Goal: Transaction & Acquisition: Purchase product/service

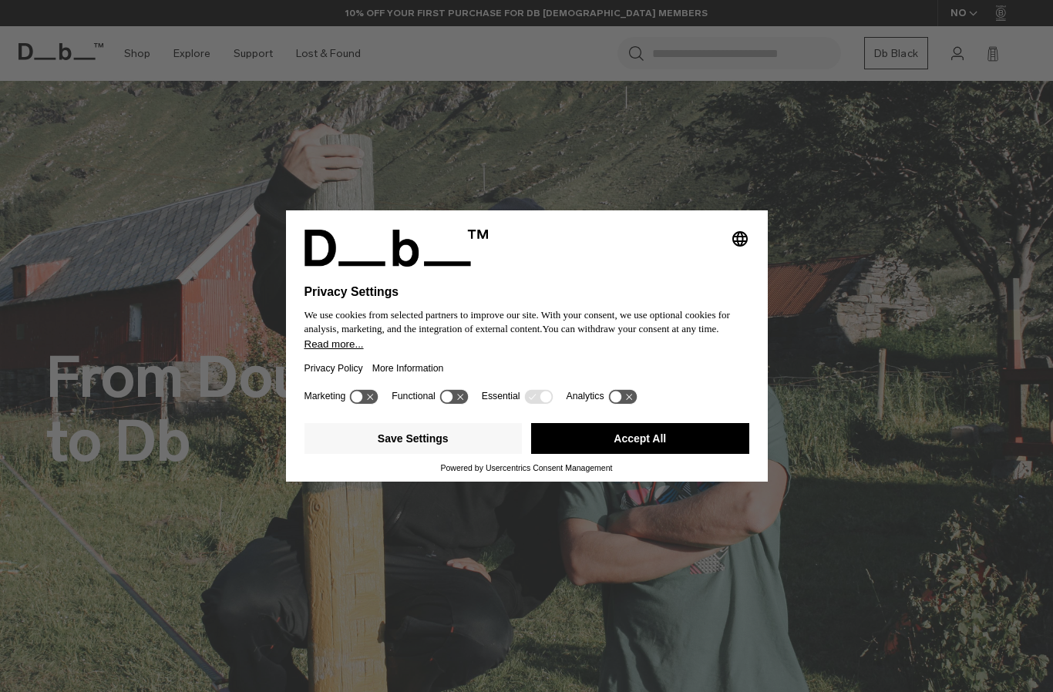
click at [623, 453] on button "Accept All" at bounding box center [640, 438] width 218 height 31
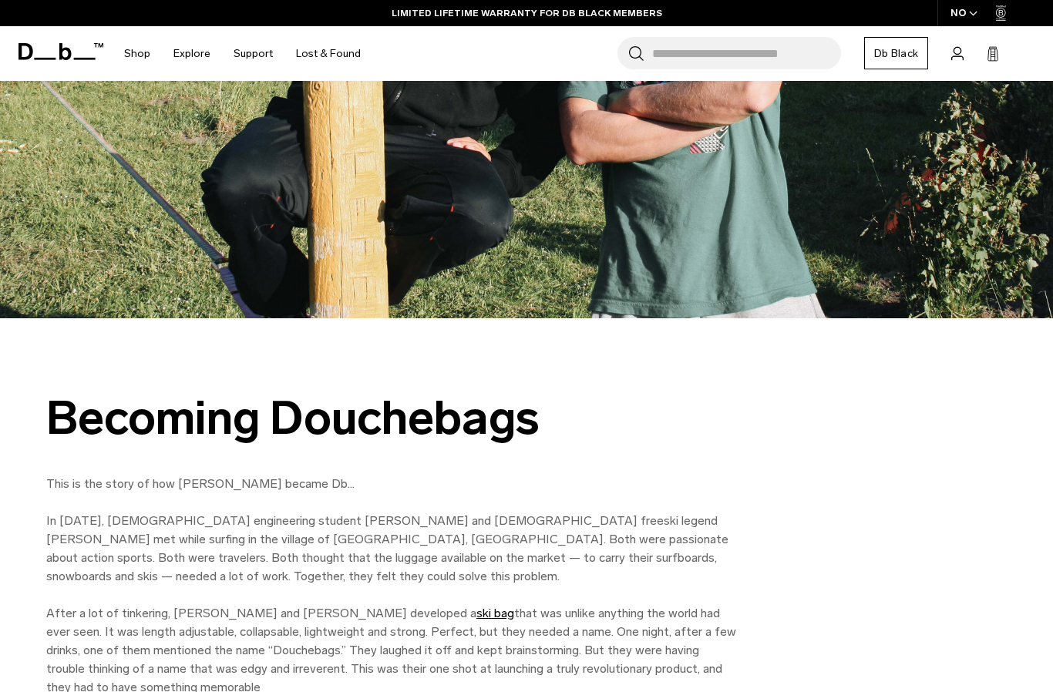
scroll to position [418, 0]
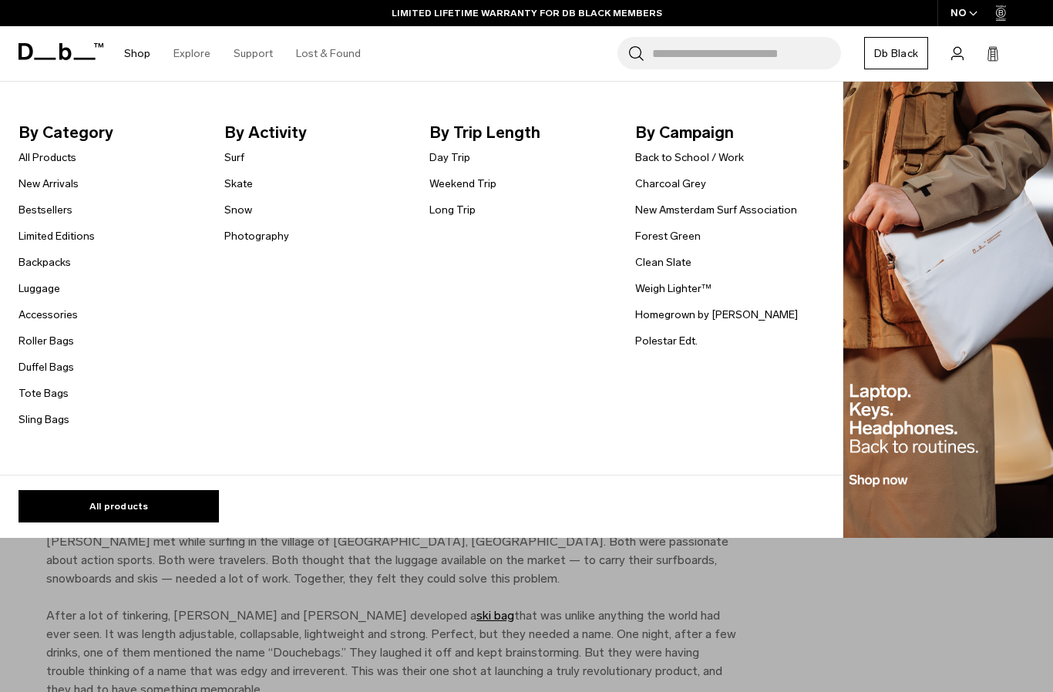
click at [137, 57] on link "Shop" at bounding box center [137, 53] width 26 height 55
click at [139, 51] on link "Shop" at bounding box center [137, 53] width 26 height 55
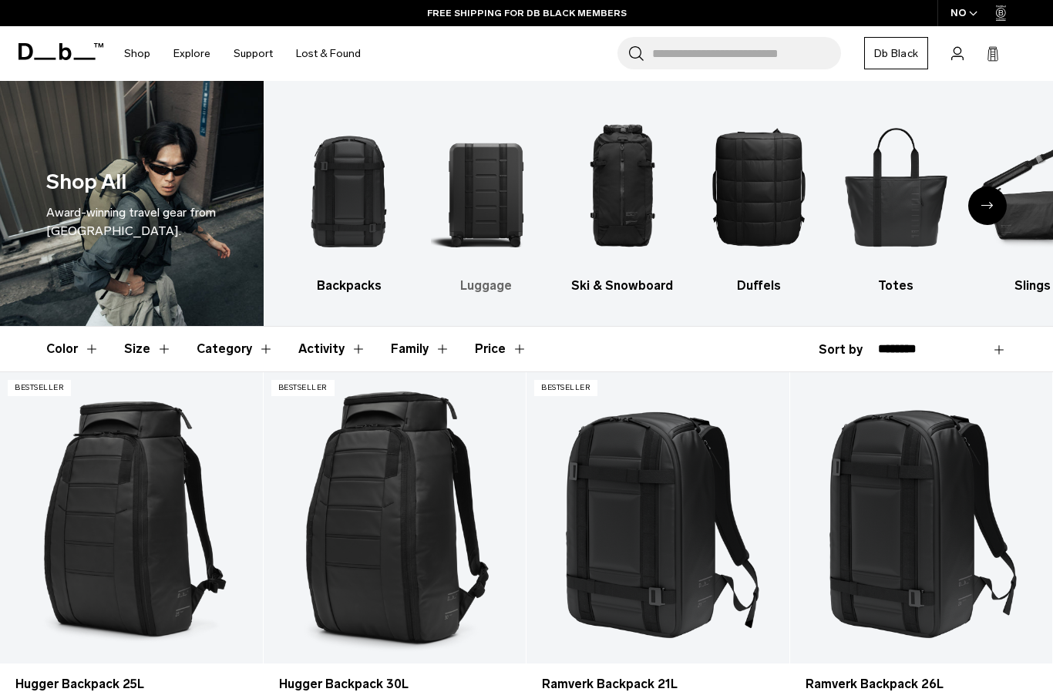
click at [490, 171] on img "2 / 10" at bounding box center [485, 186] width 109 height 165
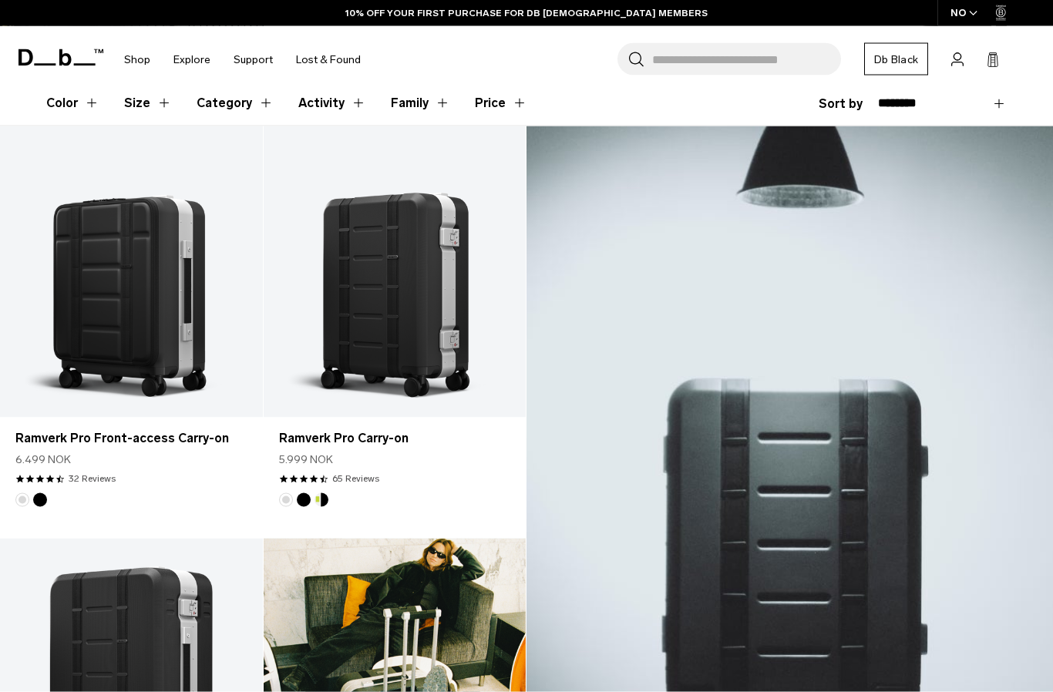
scroll to position [247, 0]
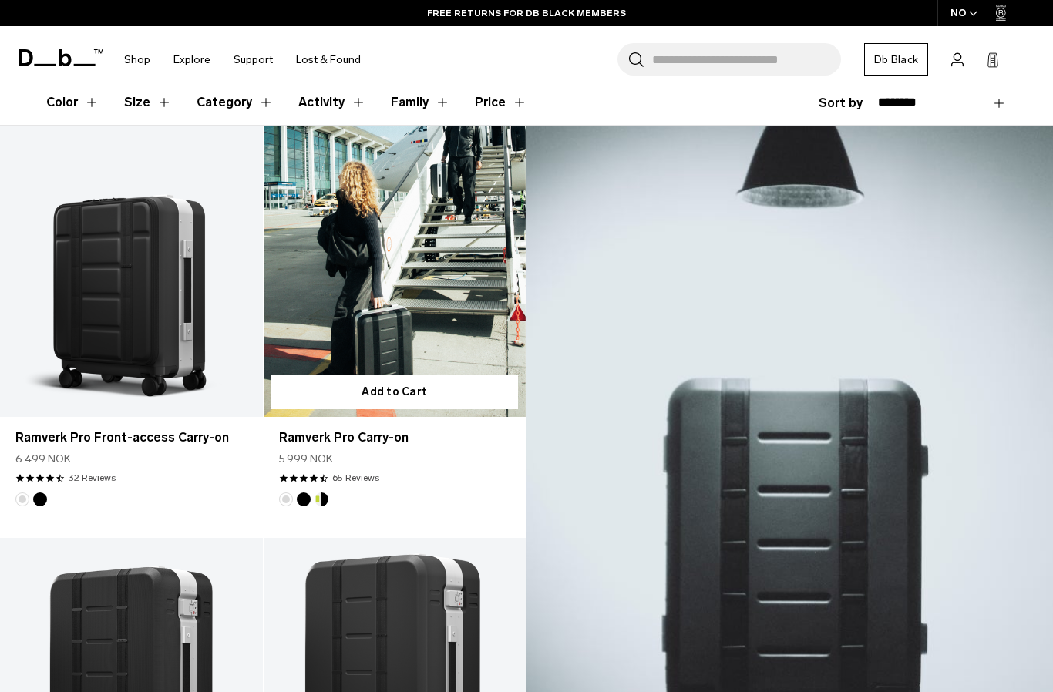
click at [318, 499] on button "Db x New Amsterdam Surf Association" at bounding box center [321, 499] width 14 height 14
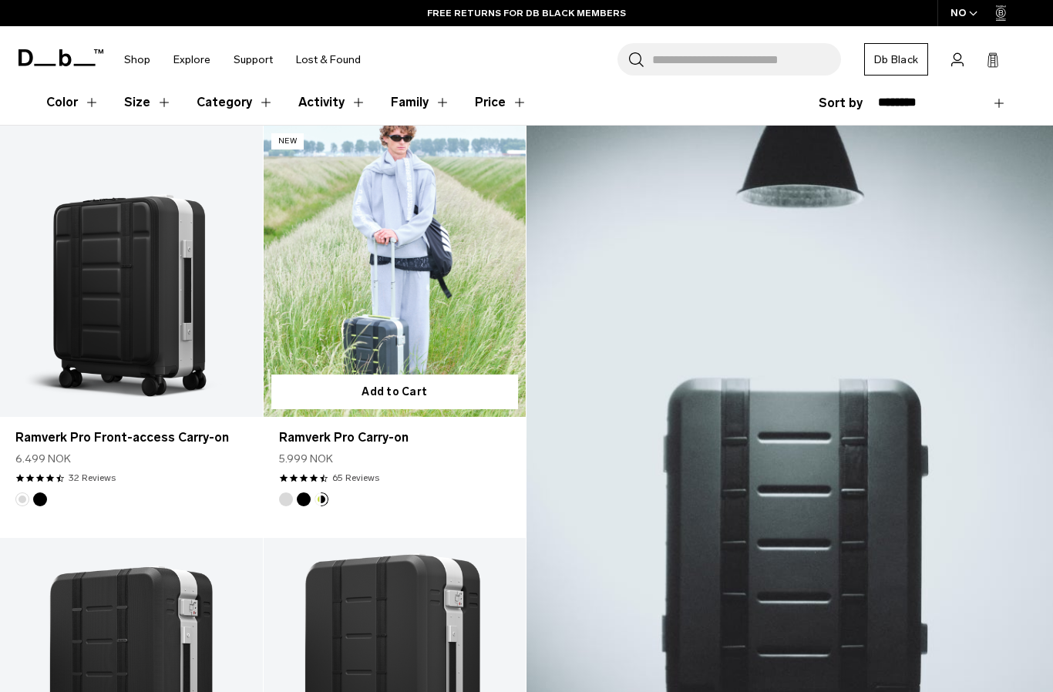
click at [223, 497] on footer at bounding box center [131, 499] width 263 height 14
click at [284, 498] on button "Silver" at bounding box center [286, 499] width 14 height 14
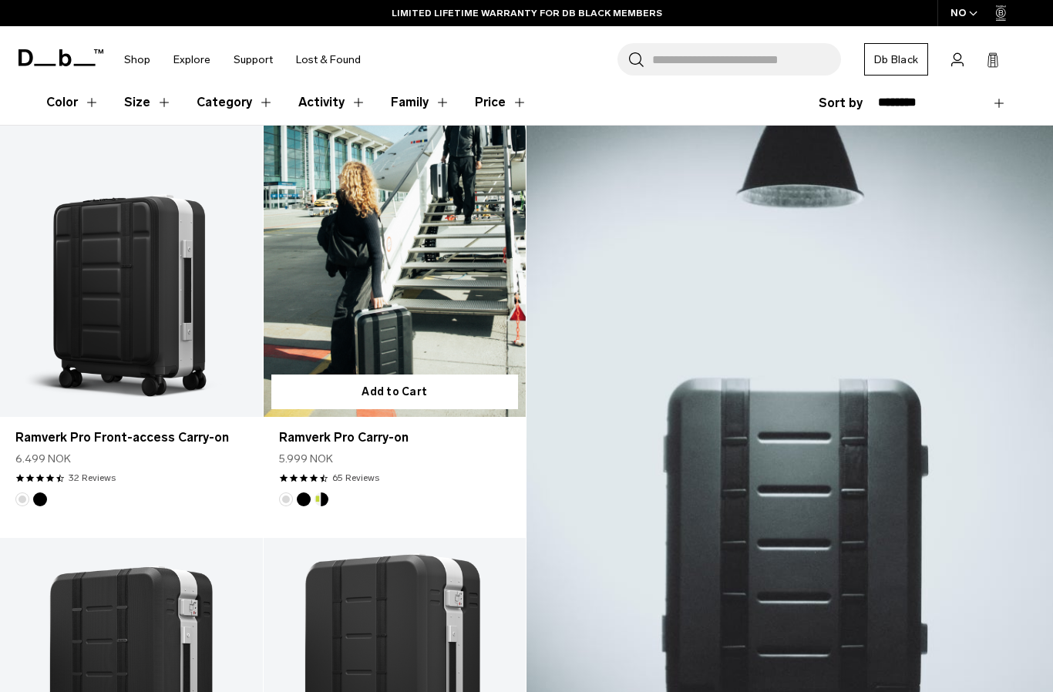
click at [284, 498] on button "Silver" at bounding box center [286, 499] width 14 height 14
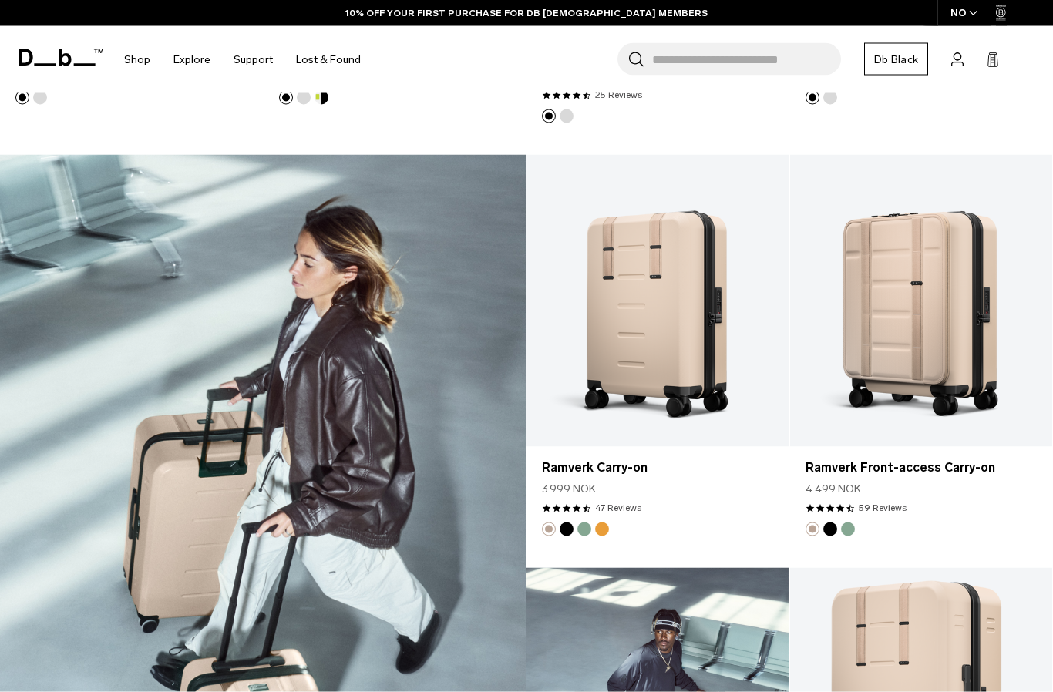
scroll to position [1905, 0]
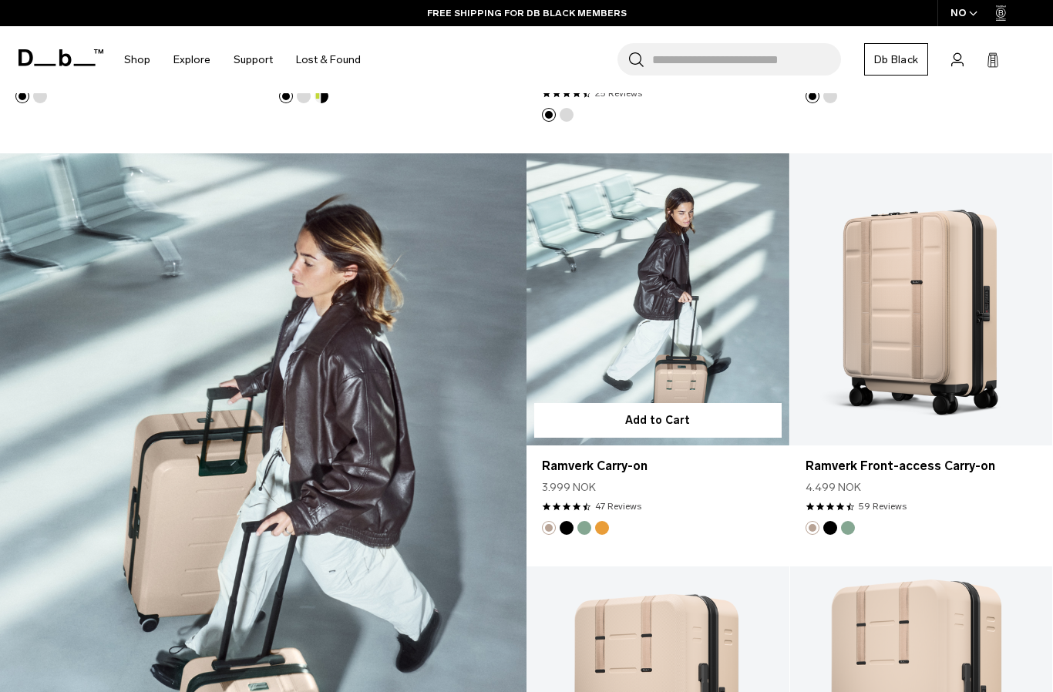
click at [584, 521] on button "Green Ray" at bounding box center [584, 528] width 14 height 14
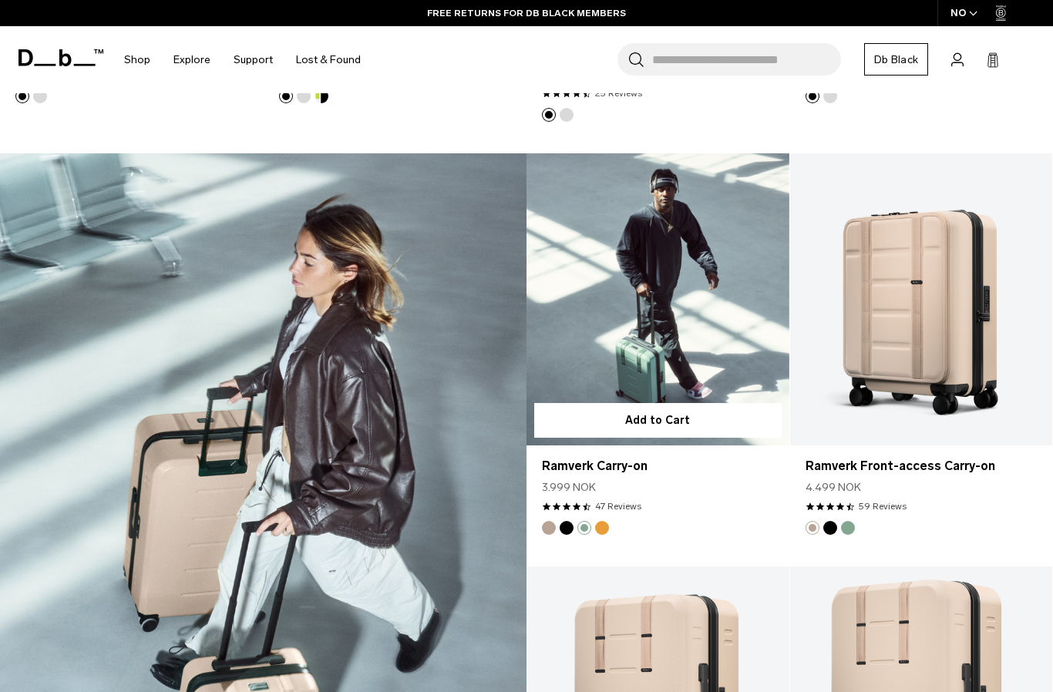
click at [605, 521] on button "Parhelion Orange" at bounding box center [602, 528] width 14 height 14
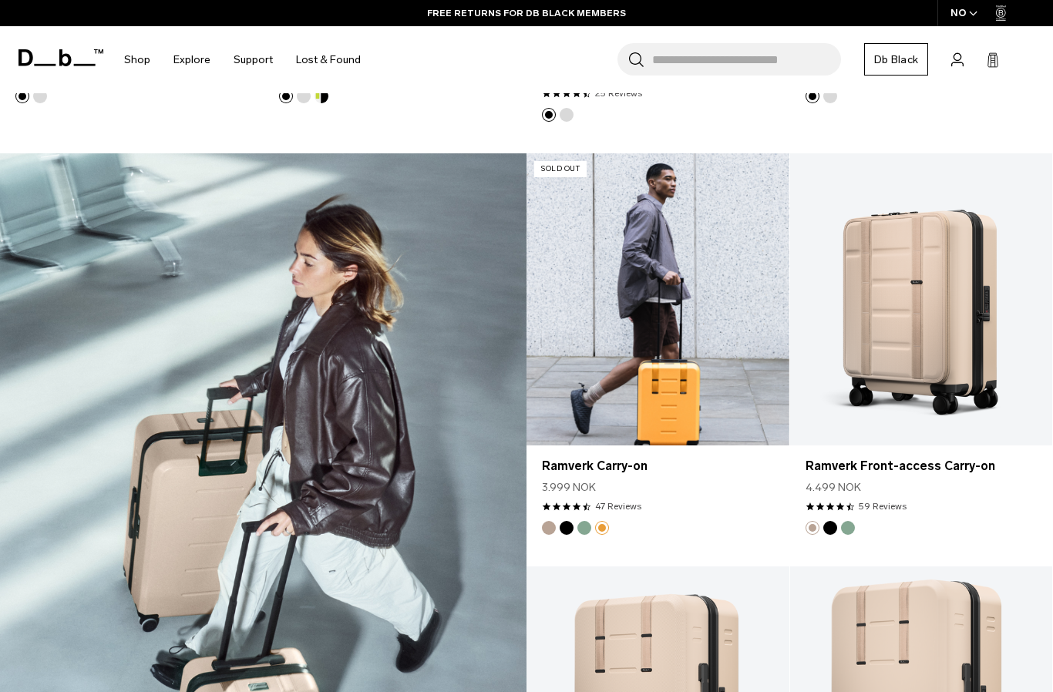
click at [567, 521] on button "Black Out" at bounding box center [566, 528] width 14 height 14
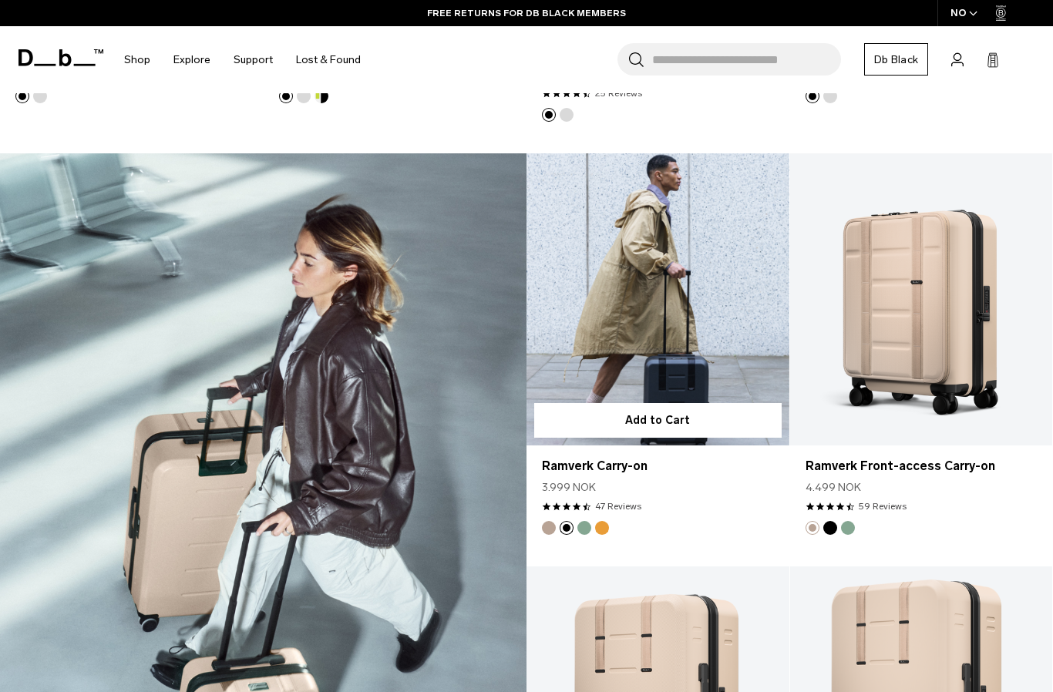
click at [546, 521] on button "Fogbow Beige" at bounding box center [549, 528] width 14 height 14
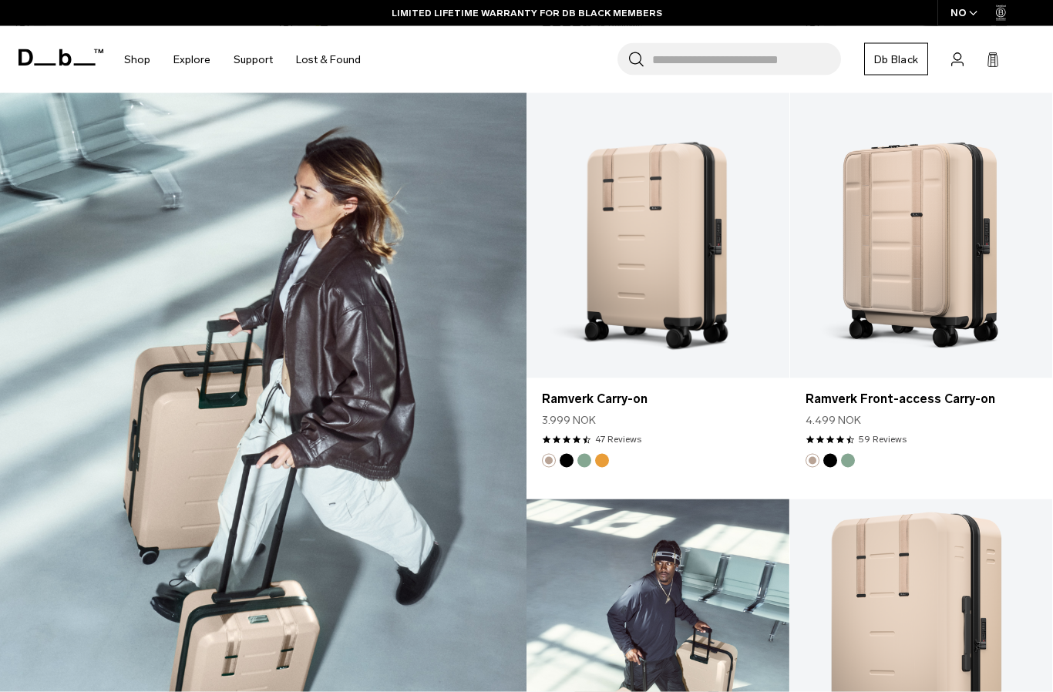
scroll to position [1973, 0]
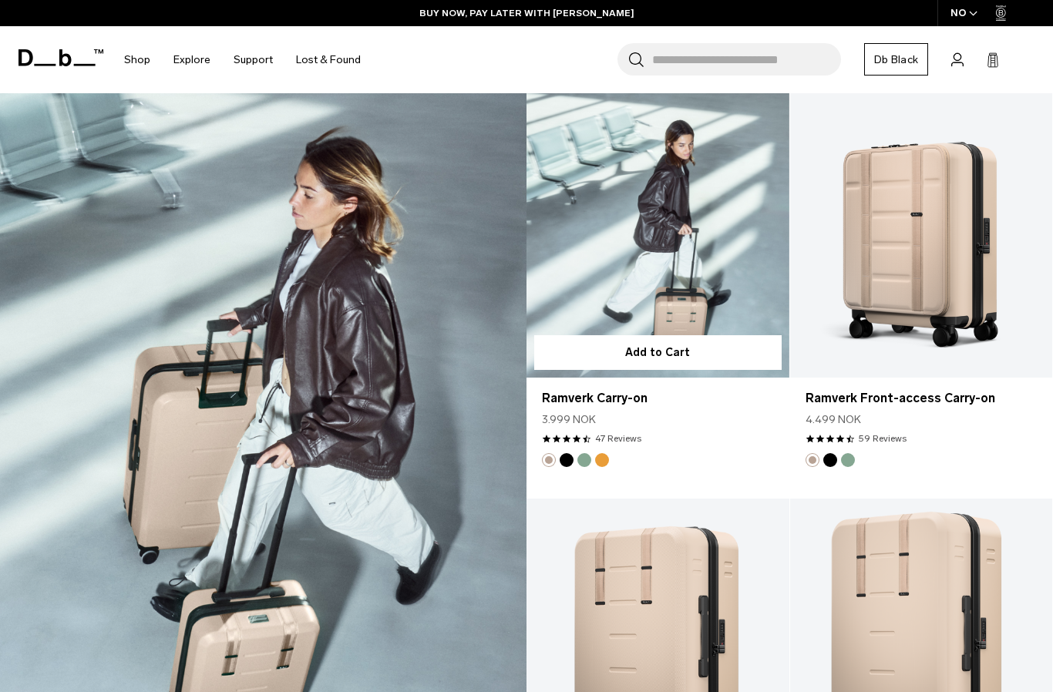
click at [566, 453] on button "Black Out" at bounding box center [566, 460] width 14 height 14
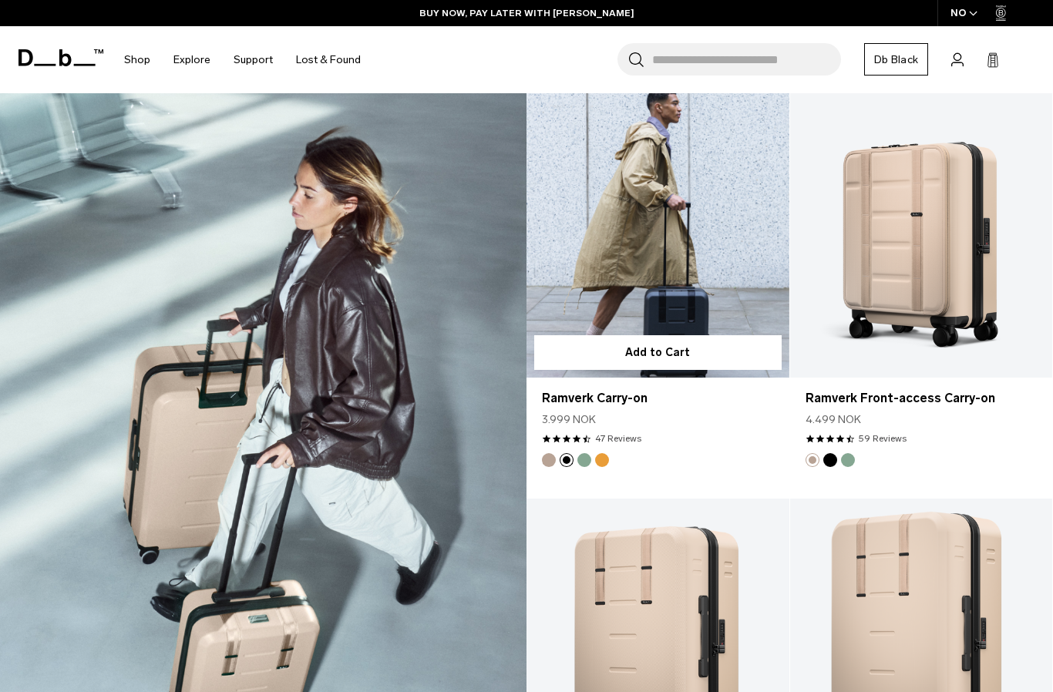
click at [603, 453] on button "Parhelion Orange" at bounding box center [602, 460] width 14 height 14
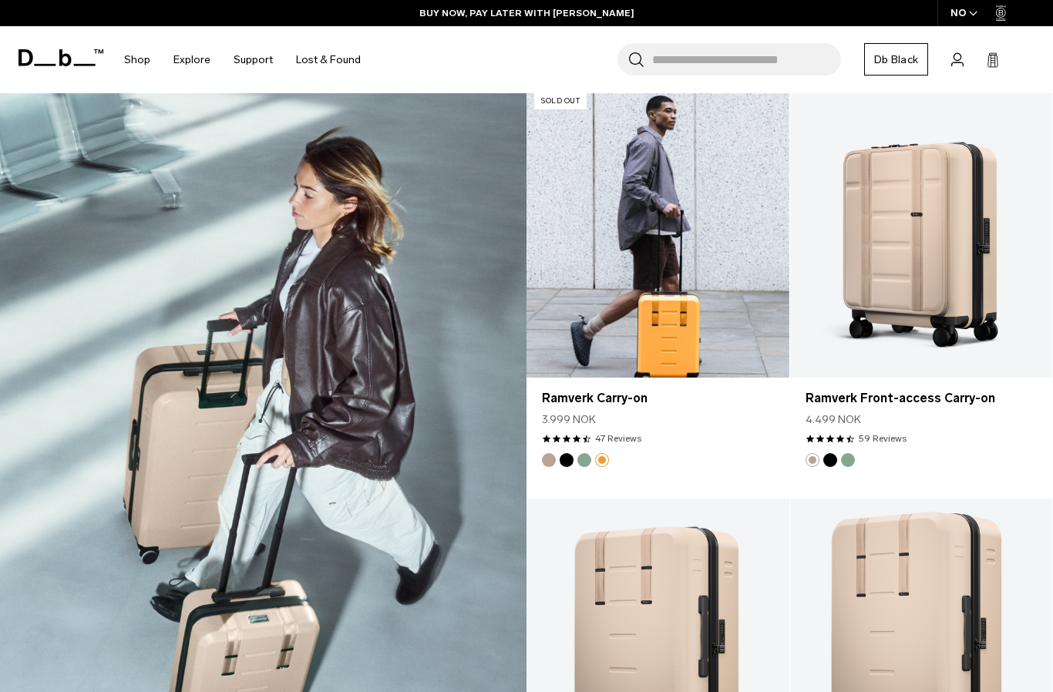
click at [589, 453] on button "Green Ray" at bounding box center [584, 460] width 14 height 14
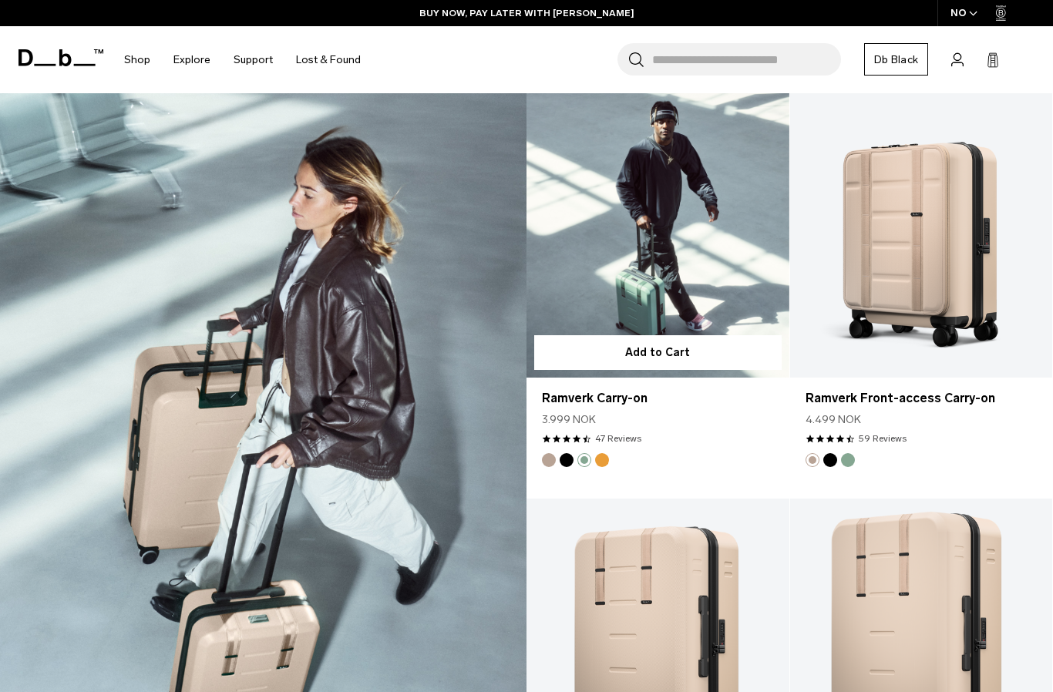
click at [572, 453] on button "Black Out" at bounding box center [566, 460] width 14 height 14
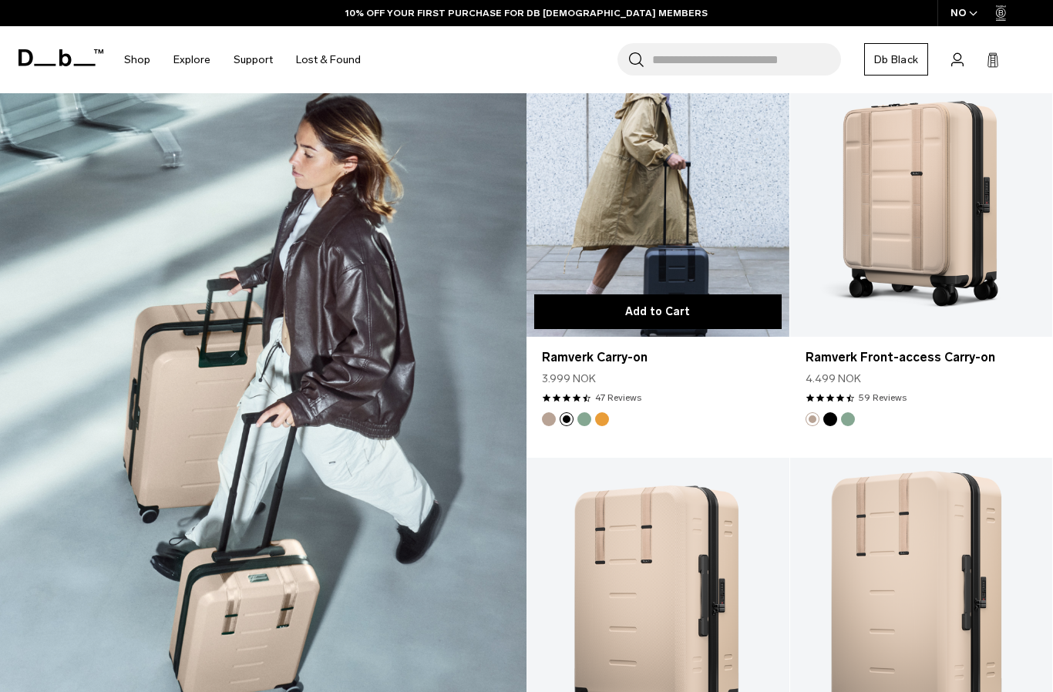
scroll to position [2013, 0]
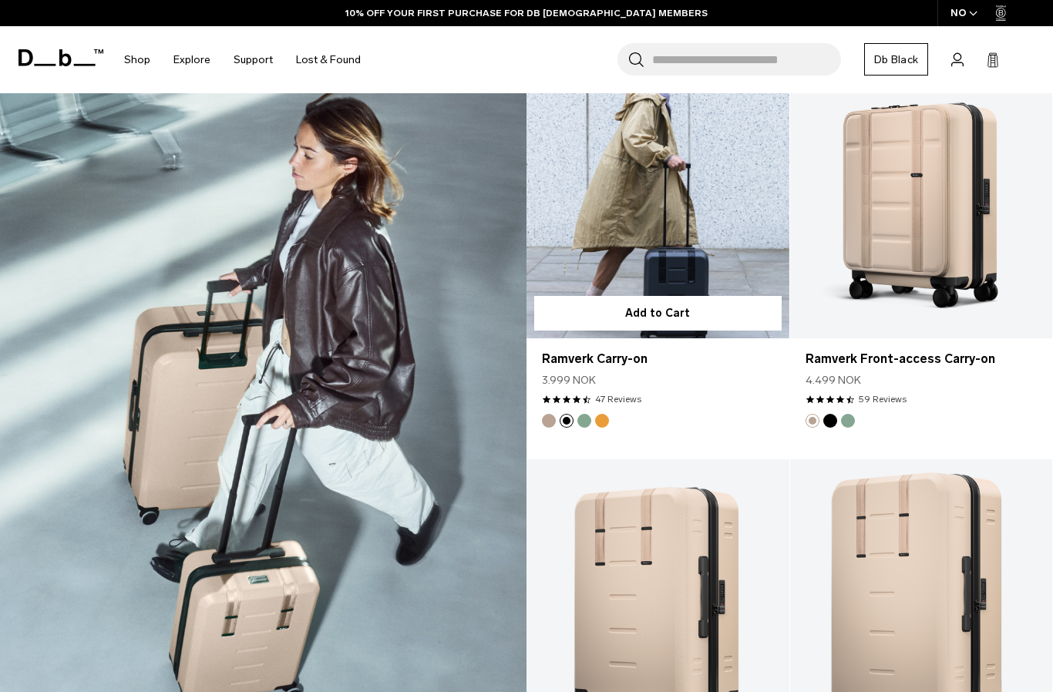
click at [551, 414] on button "Fogbow Beige" at bounding box center [549, 421] width 14 height 14
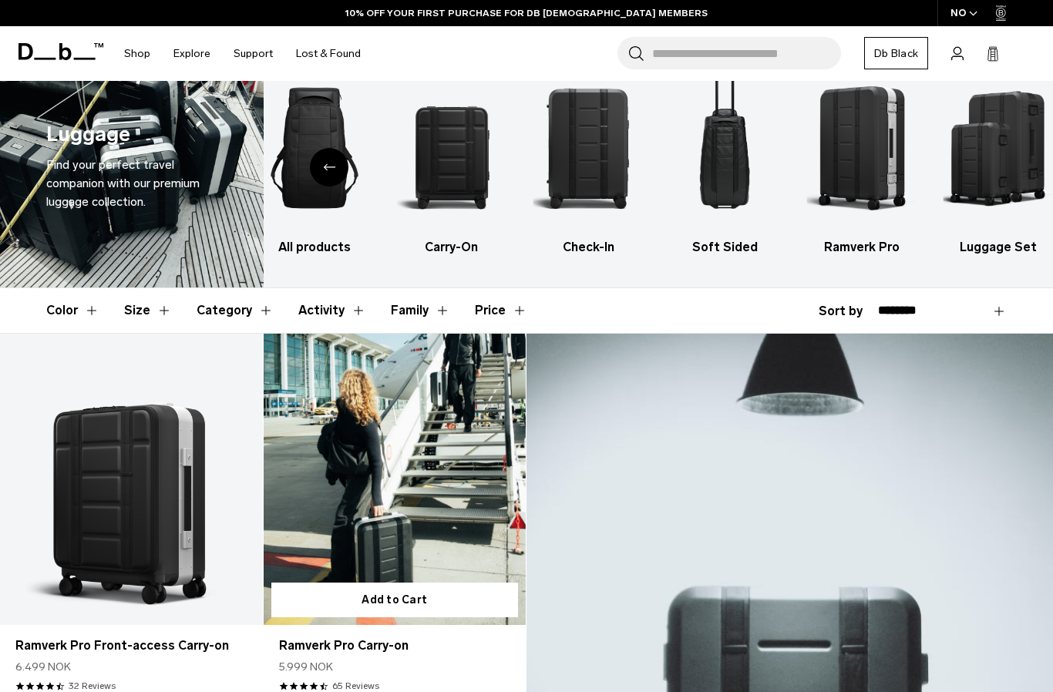
scroll to position [0, 0]
